Goal: Task Accomplishment & Management: Use online tool/utility

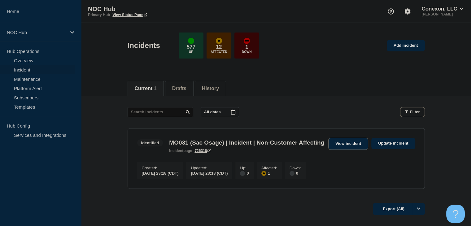
click at [341, 147] on link "View incident" at bounding box center [348, 144] width 40 height 12
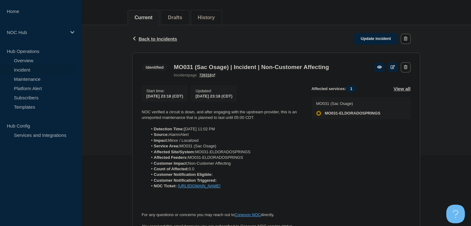
scroll to position [133, 0]
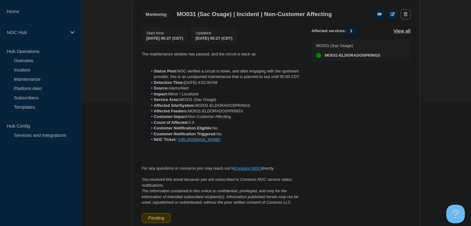
scroll to position [62, 0]
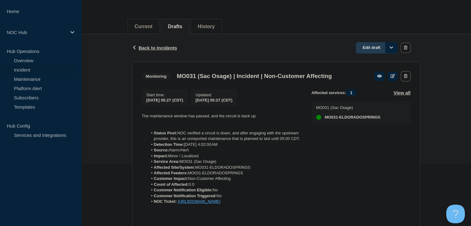
click at [374, 45] on link "Edit draft" at bounding box center [377, 47] width 42 height 11
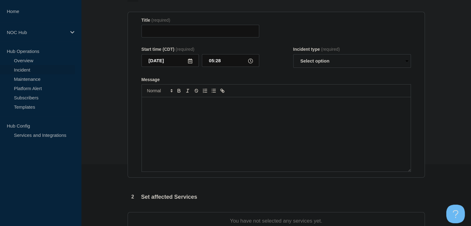
type input "MO031 (Sac Osage) | Incident | Non-Customer Affecting"
type input "05:27"
select select "monitoring"
radio input "false"
radio input "true"
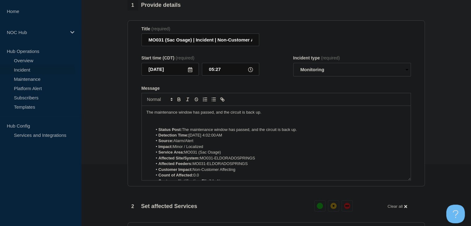
click at [313, 60] on div "Incident type (required)" at bounding box center [352, 57] width 118 height 5
click at [313, 72] on select "Select option Investigating Identified Monitoring Resolved" at bounding box center [352, 70] width 118 height 14
select select "resolved"
click at [293, 67] on select "Select option Investigating Identified Monitoring Resolved" at bounding box center [352, 70] width 118 height 14
click at [227, 133] on li "Status Post: The maintenance window has passed, and the circuit is back up." at bounding box center [279, 130] width 254 height 6
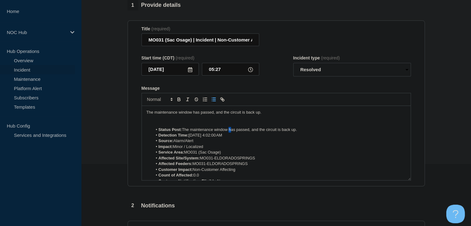
click at [227, 133] on li "Status Post: The maintenance window has passed, and the circuit is back up." at bounding box center [279, 130] width 254 height 6
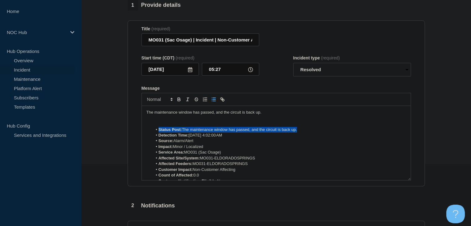
click at [227, 133] on li "Status Post: The maintenance window has passed, and the circuit is back up." at bounding box center [279, 130] width 254 height 6
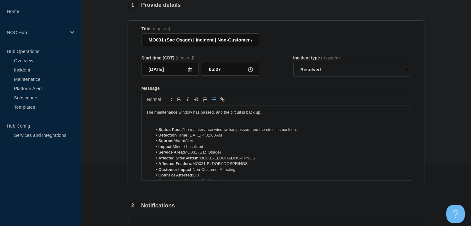
click at [227, 133] on li "Status Post: The maintenance window has passed, and the circuit is back up." at bounding box center [279, 130] width 254 height 6
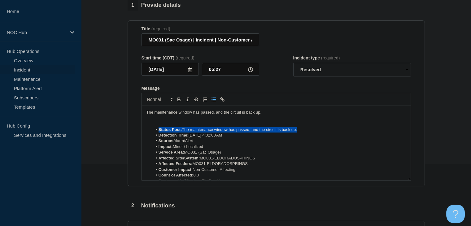
click at [227, 133] on li "Status Post: The maintenance window has passed, and the circuit is back up." at bounding box center [279, 130] width 254 height 6
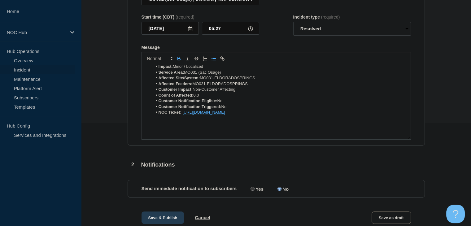
scroll to position [129, 0]
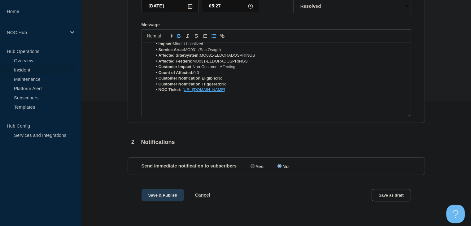
click at [152, 192] on button "Save & Publish" at bounding box center [163, 195] width 43 height 12
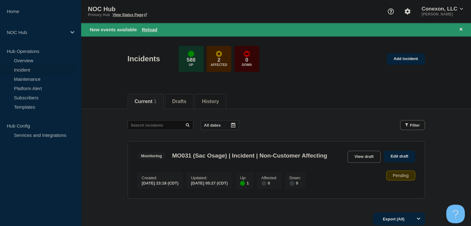
click at [158, 25] on div "New events available Reload" at bounding box center [276, 29] width 390 height 13
click at [155, 27] on button "Reload" at bounding box center [149, 29] width 15 height 5
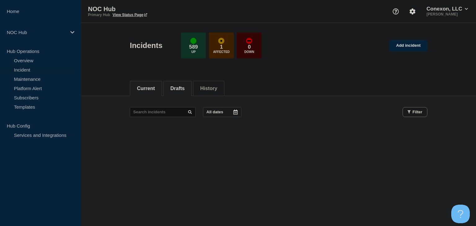
click at [184, 88] on button "Drafts" at bounding box center [177, 89] width 14 height 6
click at [148, 93] on li "Current" at bounding box center [146, 88] width 32 height 15
click at [31, 80] on link "Maintenance" at bounding box center [37, 78] width 75 height 9
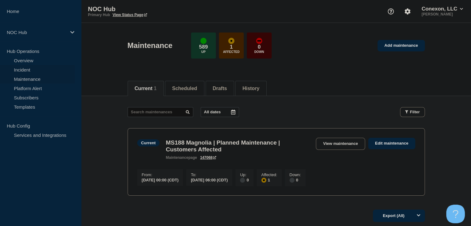
click at [33, 70] on link "Incident" at bounding box center [37, 69] width 75 height 9
